Goal: Information Seeking & Learning: Learn about a topic

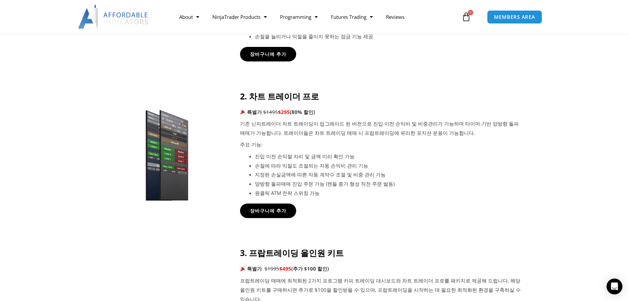
scroll to position [429, 0]
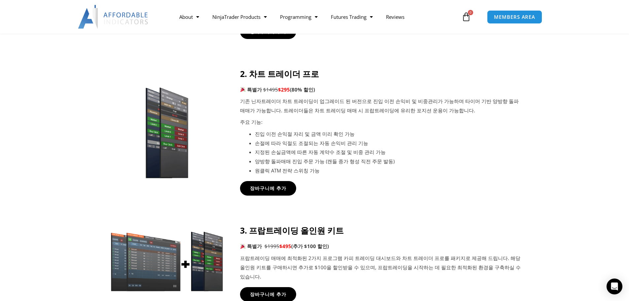
click at [305, 145] on li "손절에 따라 익절도 조절되는 자동 손익비 관리 기능" at bounding box center [388, 143] width 266 height 9
click at [282, 99] on p "기존 닌자트레이더 차트 트레이딩이 업그레이드 된 버전으로 진입 이전 손익비 및 비중관리가 가능하며 타이머 기반 양방향 돌파매매가 가능합니다. …" at bounding box center [380, 106] width 281 height 18
click at [279, 75] on strong "2. 차트 트레이더 프로" at bounding box center [279, 73] width 79 height 11
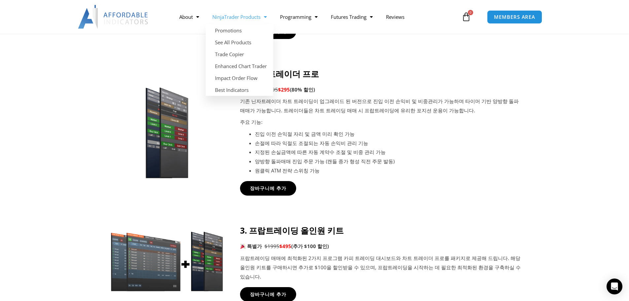
click at [253, 19] on link "NinjaTrader Products" at bounding box center [240, 16] width 68 height 15
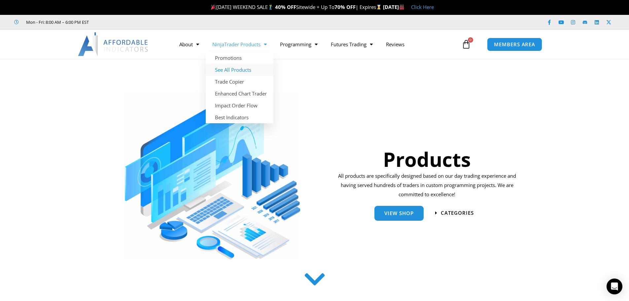
click at [241, 69] on link "See All Products" at bounding box center [240, 70] width 68 height 12
